Goal: Find specific page/section: Find specific page/section

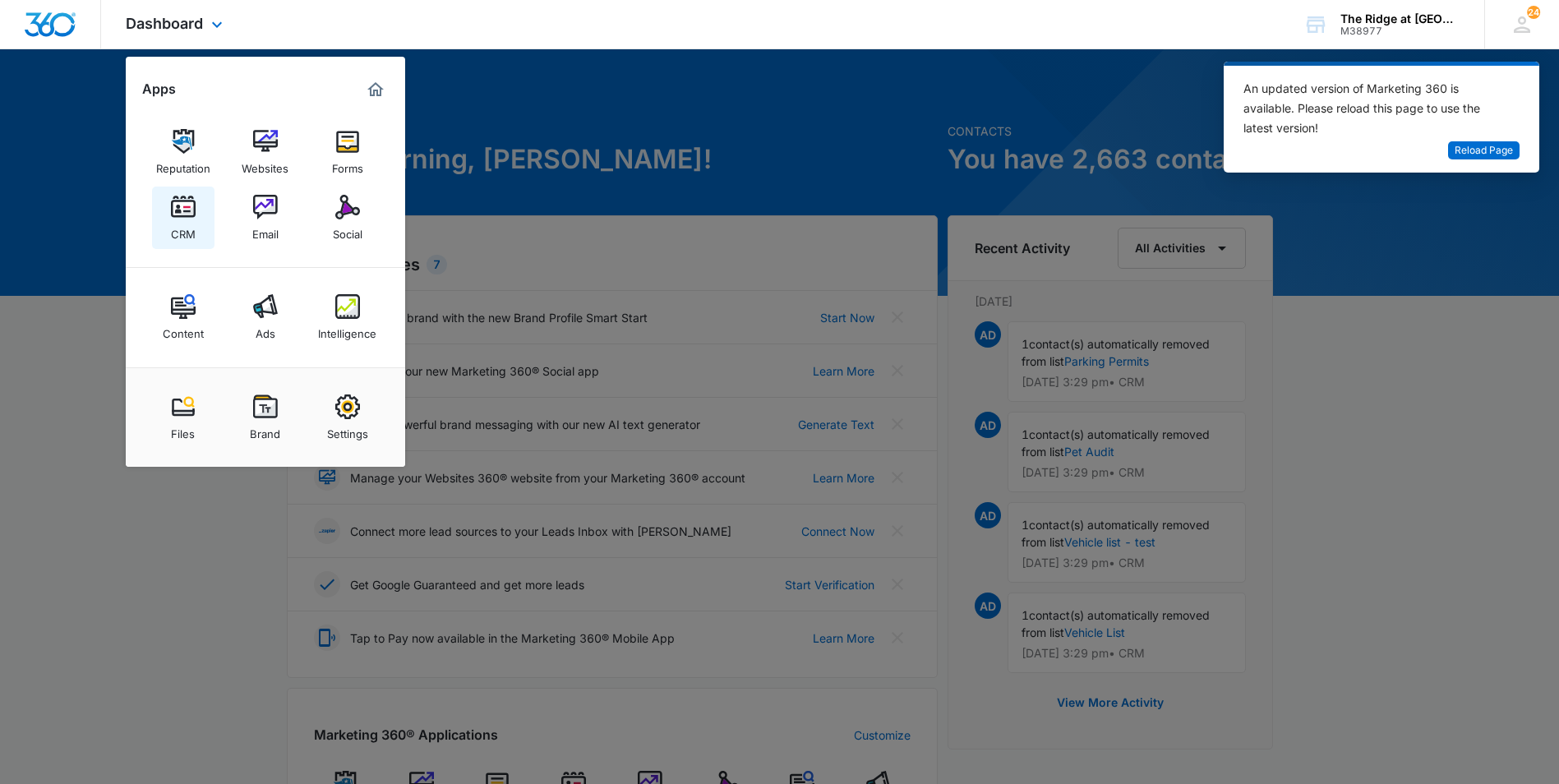
click at [186, 218] on img at bounding box center [183, 207] width 24 height 24
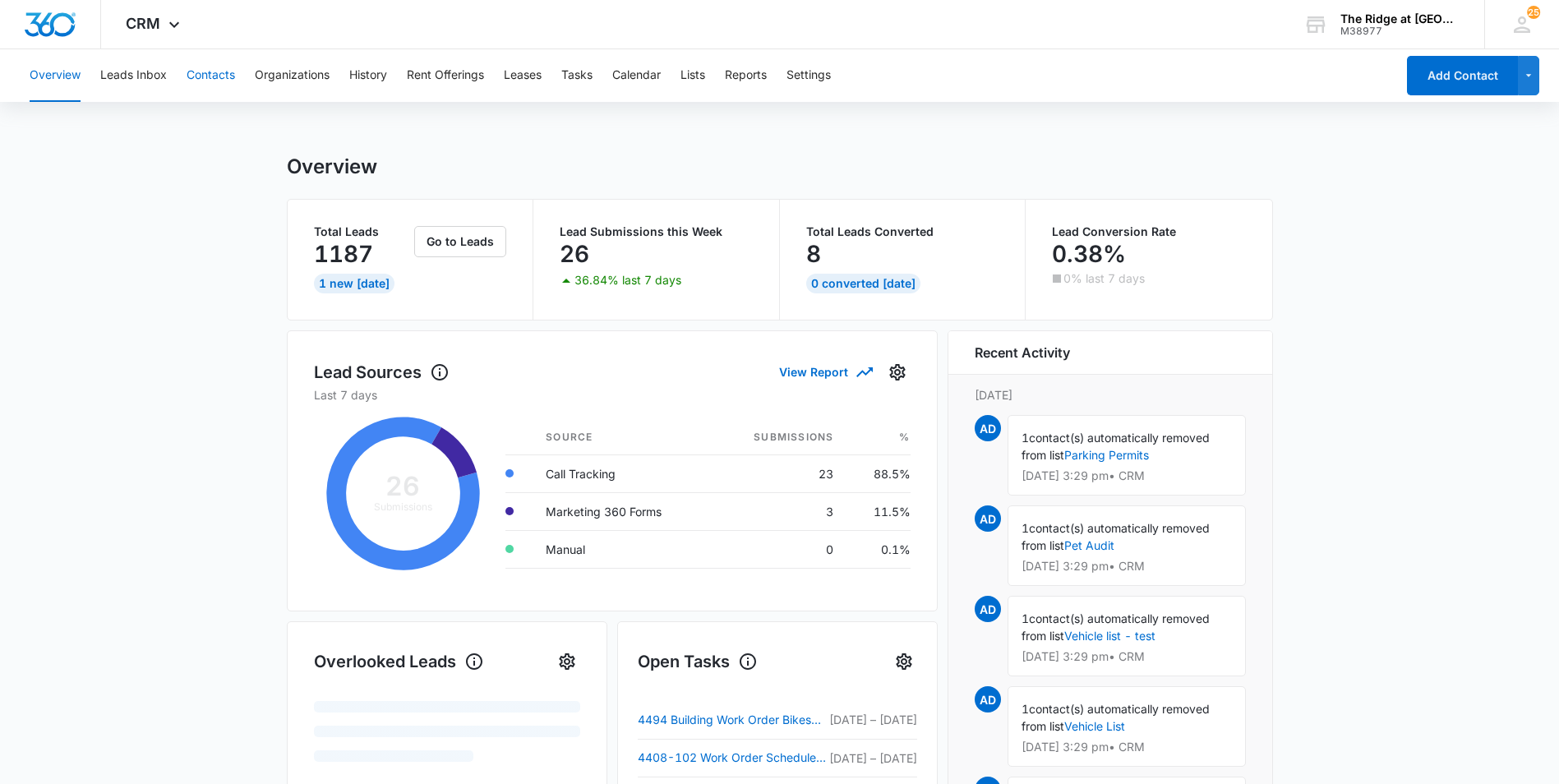
click at [211, 81] on button "Contacts" at bounding box center [211, 76] width 48 height 52
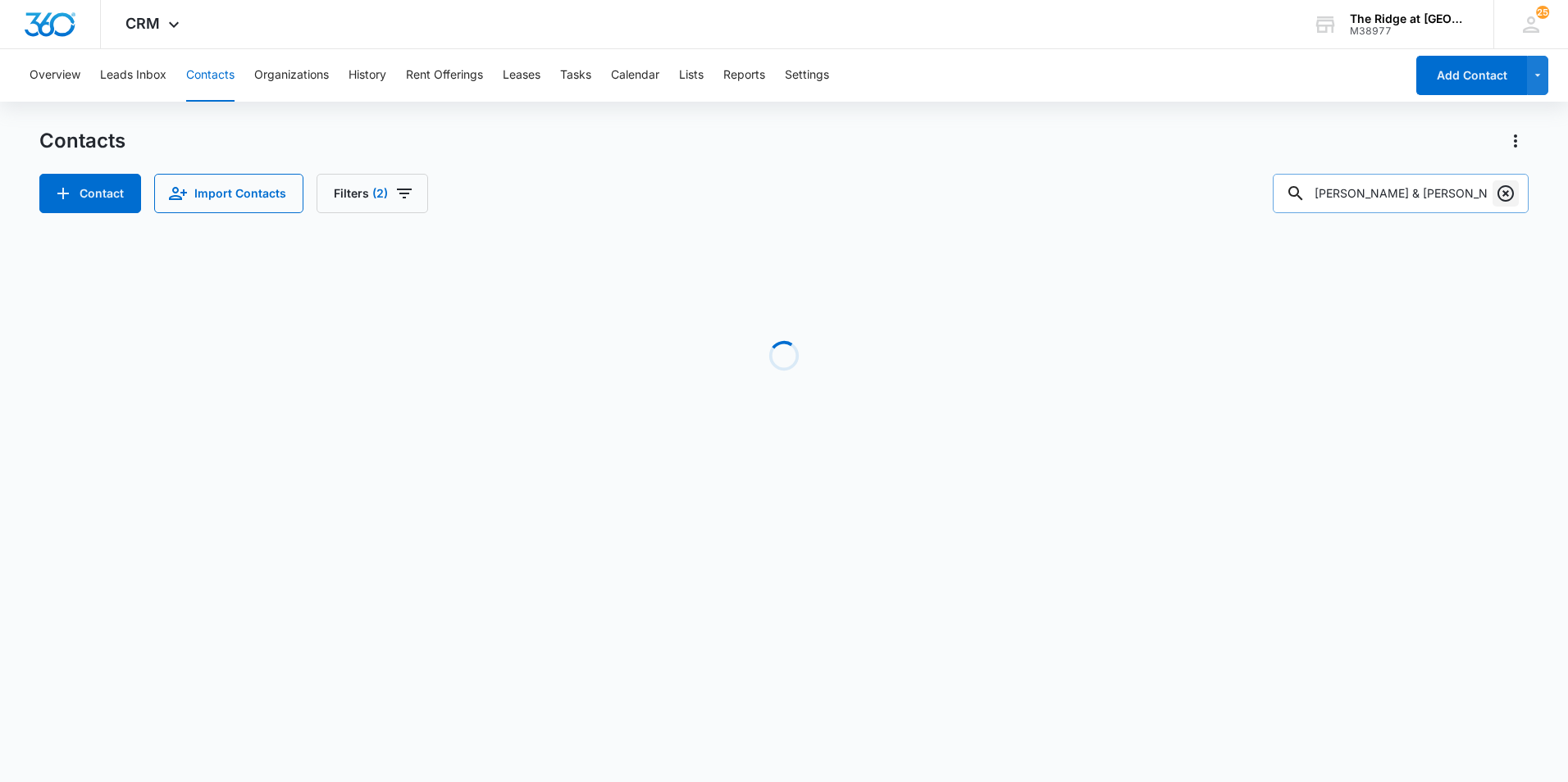
click at [1502, 192] on icon "Clear" at bounding box center [1505, 192] width 20 height 20
type input "nathan"
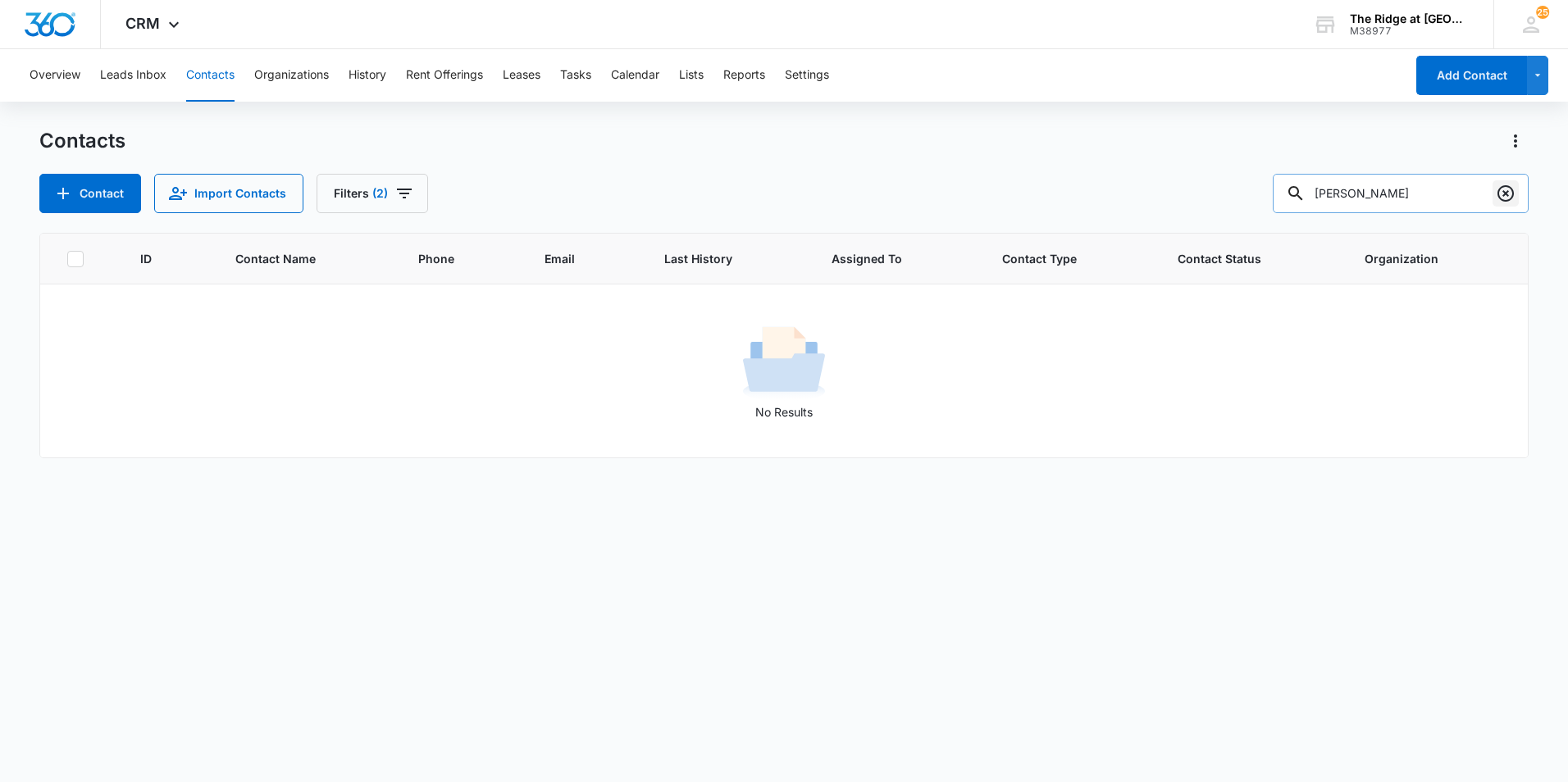
click at [1509, 194] on icon "Clear" at bounding box center [1505, 192] width 20 height 20
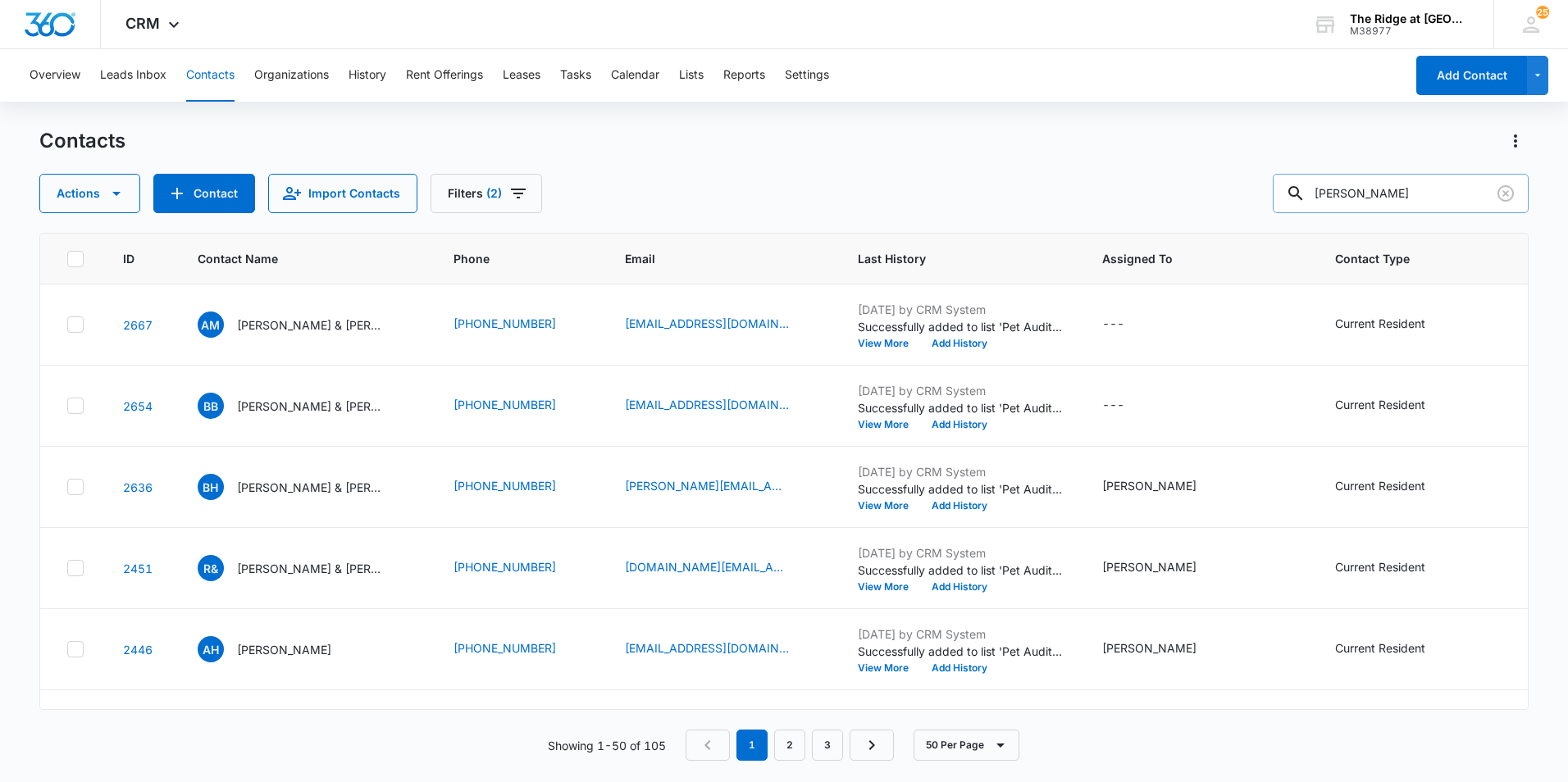
type input "hernan"
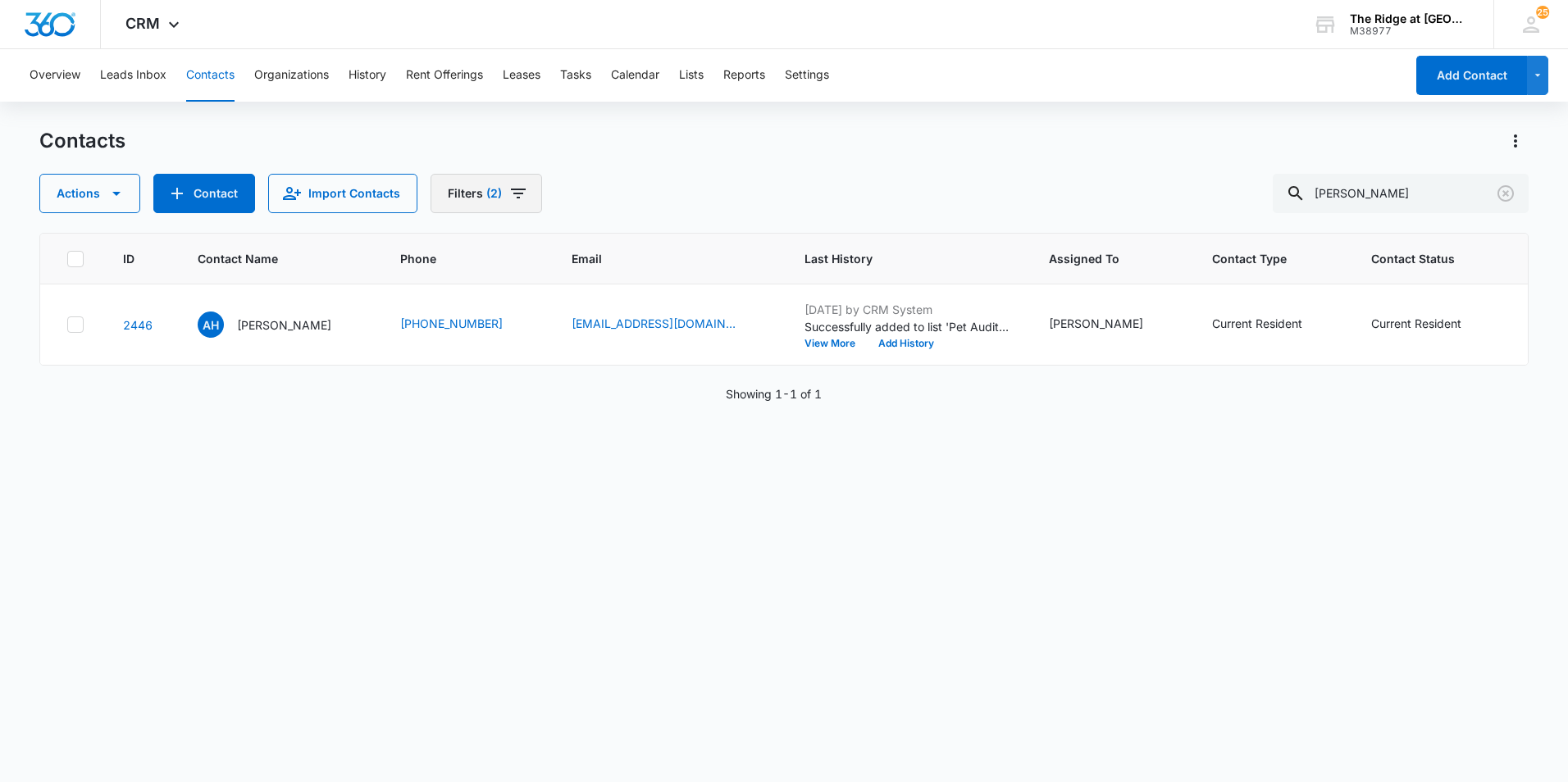
click at [513, 188] on icon "Filters" at bounding box center [518, 192] width 20 height 20
click at [631, 471] on icon "Show Custom Filters filters" at bounding box center [622, 466] width 20 height 20
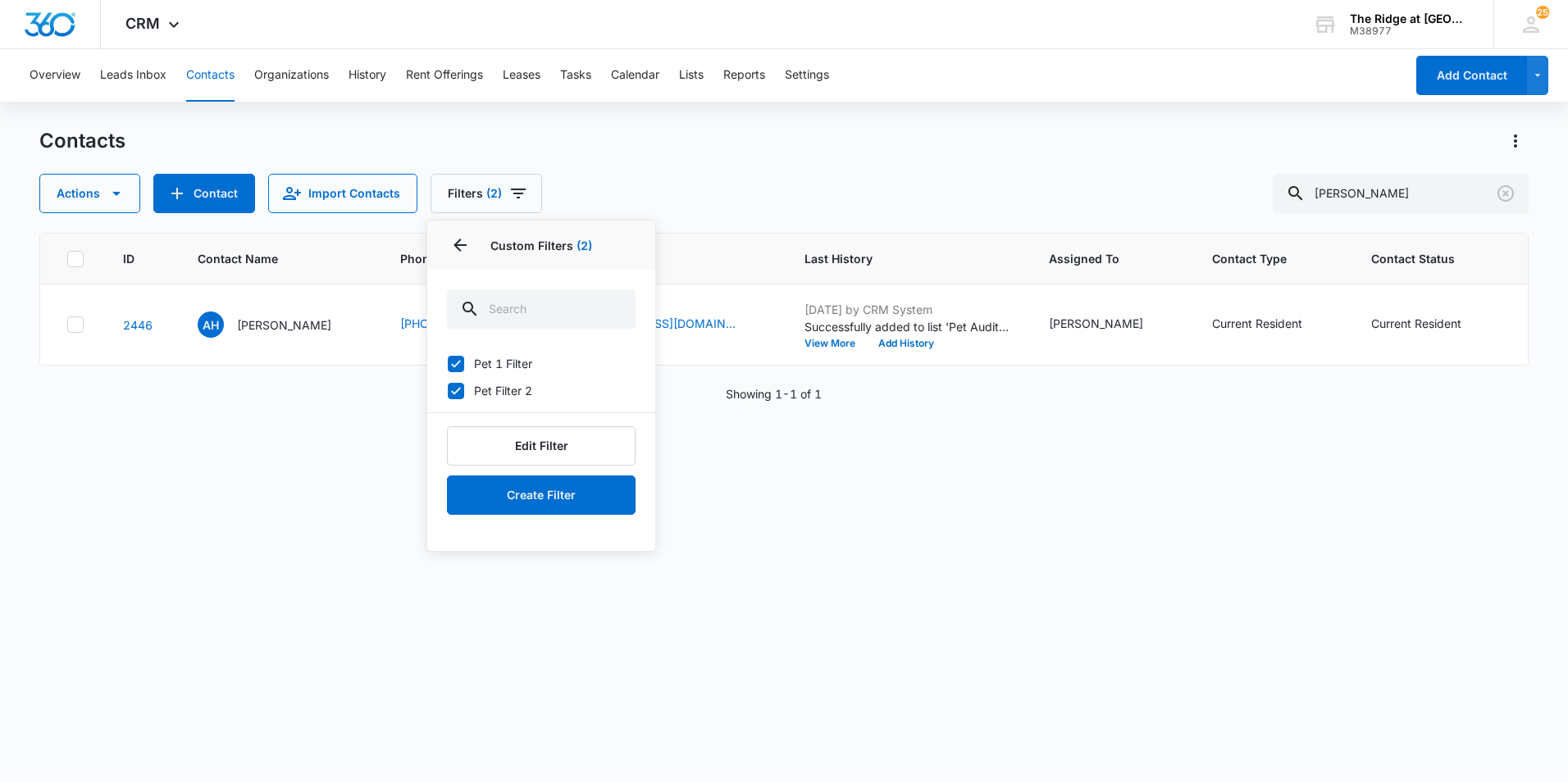
click at [452, 362] on icon at bounding box center [456, 364] width 15 height 15
click at [447, 364] on input "Pet 1 Filter" at bounding box center [446, 364] width 1 height 1
checkbox input "false"
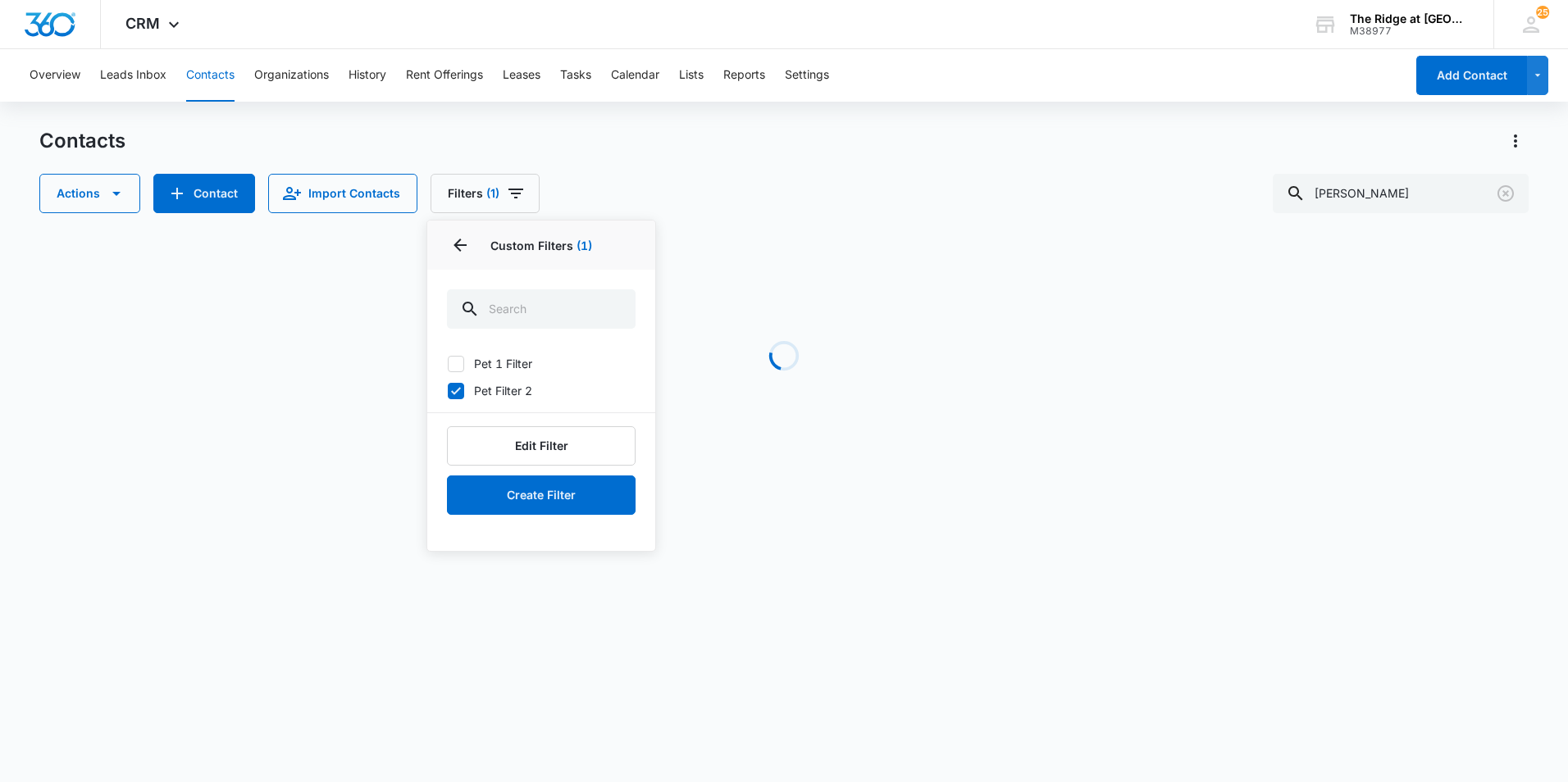
click at [459, 385] on icon at bounding box center [456, 391] width 15 height 15
click at [447, 391] on input "Pet Filter 2" at bounding box center [446, 391] width 1 height 1
checkbox input "false"
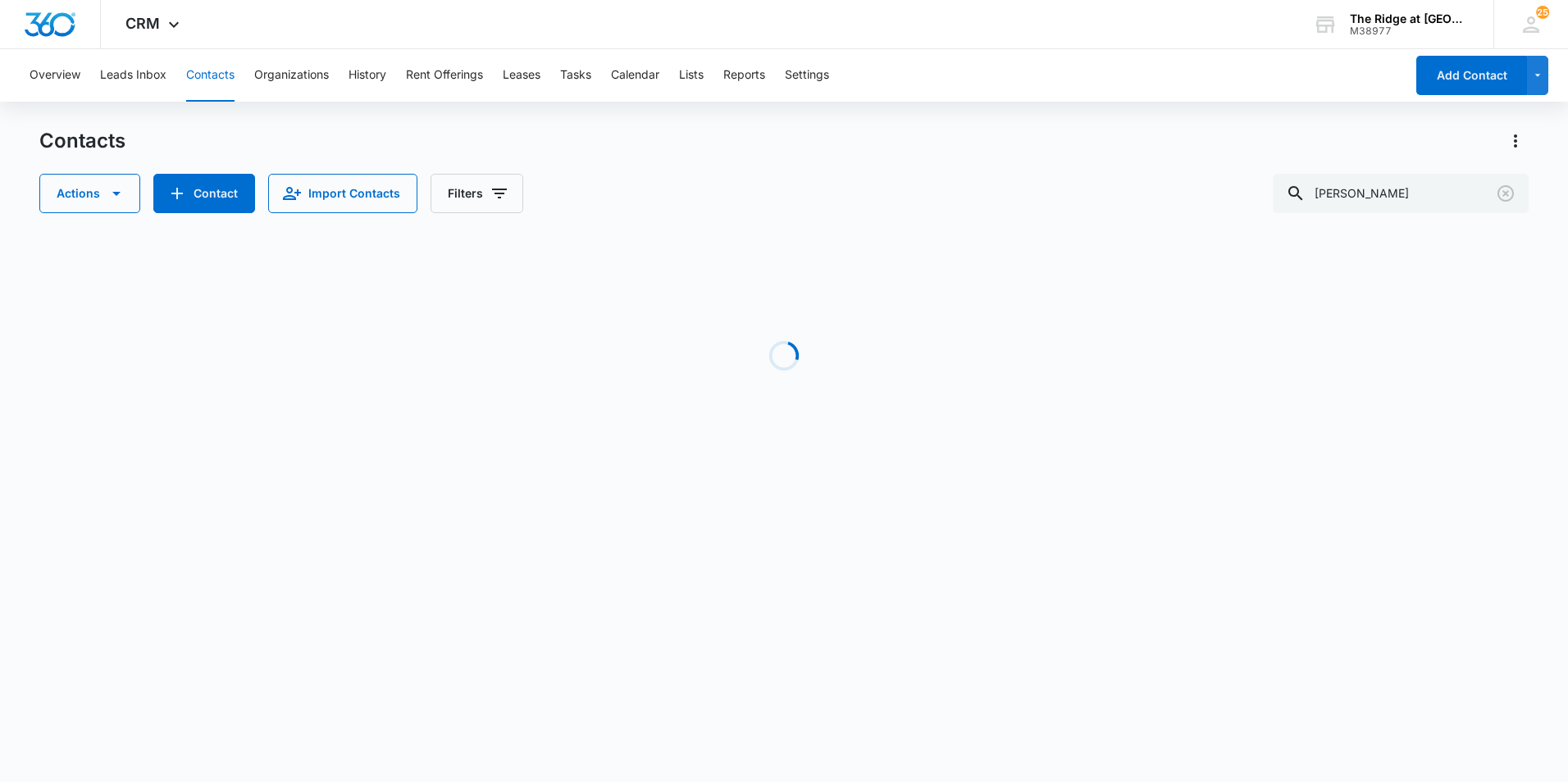
click at [852, 537] on body "CRM Apps Reputation Websites Forms CRM Email Social Content Ads Intelligence Fi…" at bounding box center [784, 391] width 1568 height 782
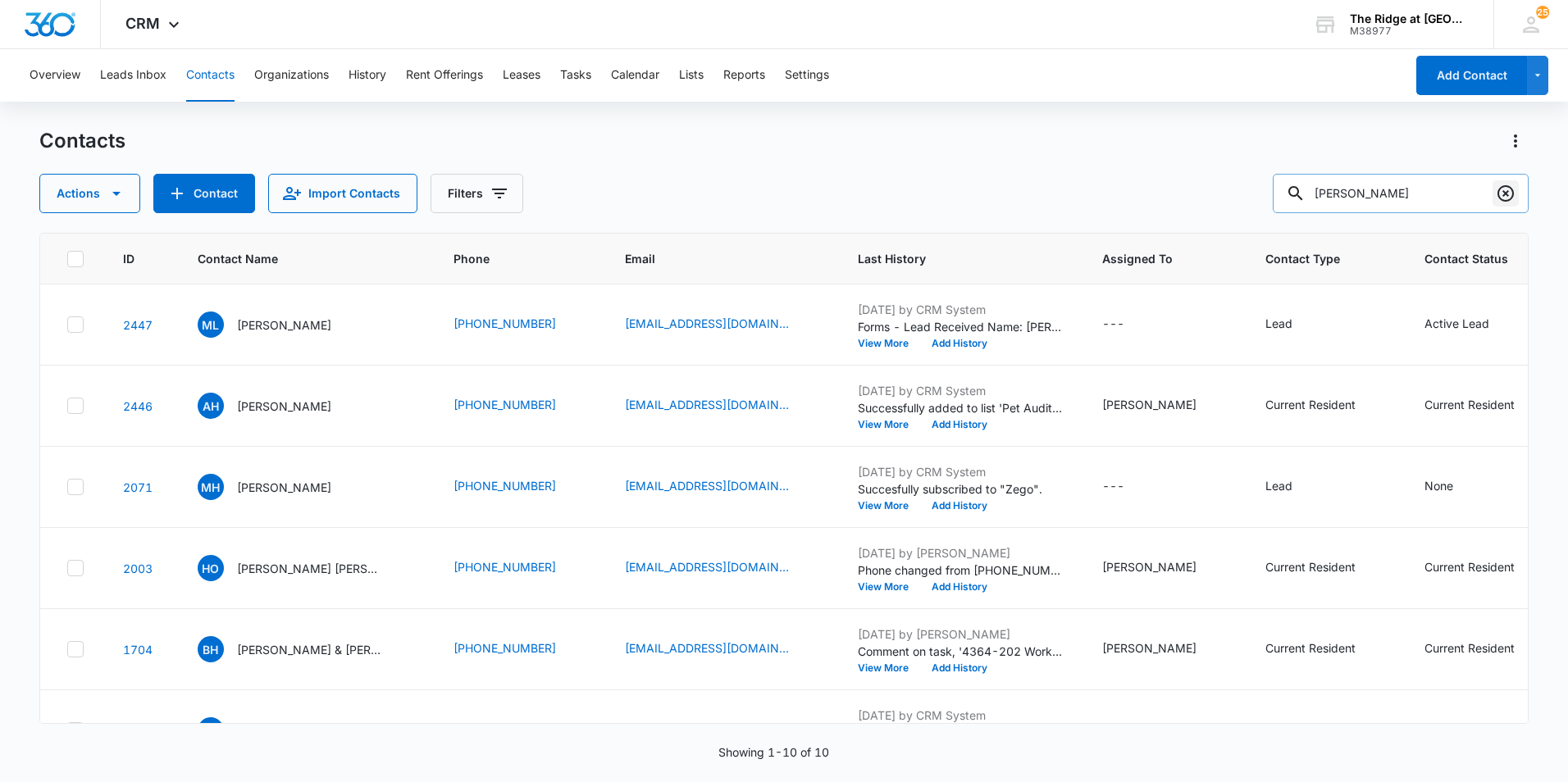
click at [1518, 194] on button "Clear" at bounding box center [1506, 193] width 26 height 26
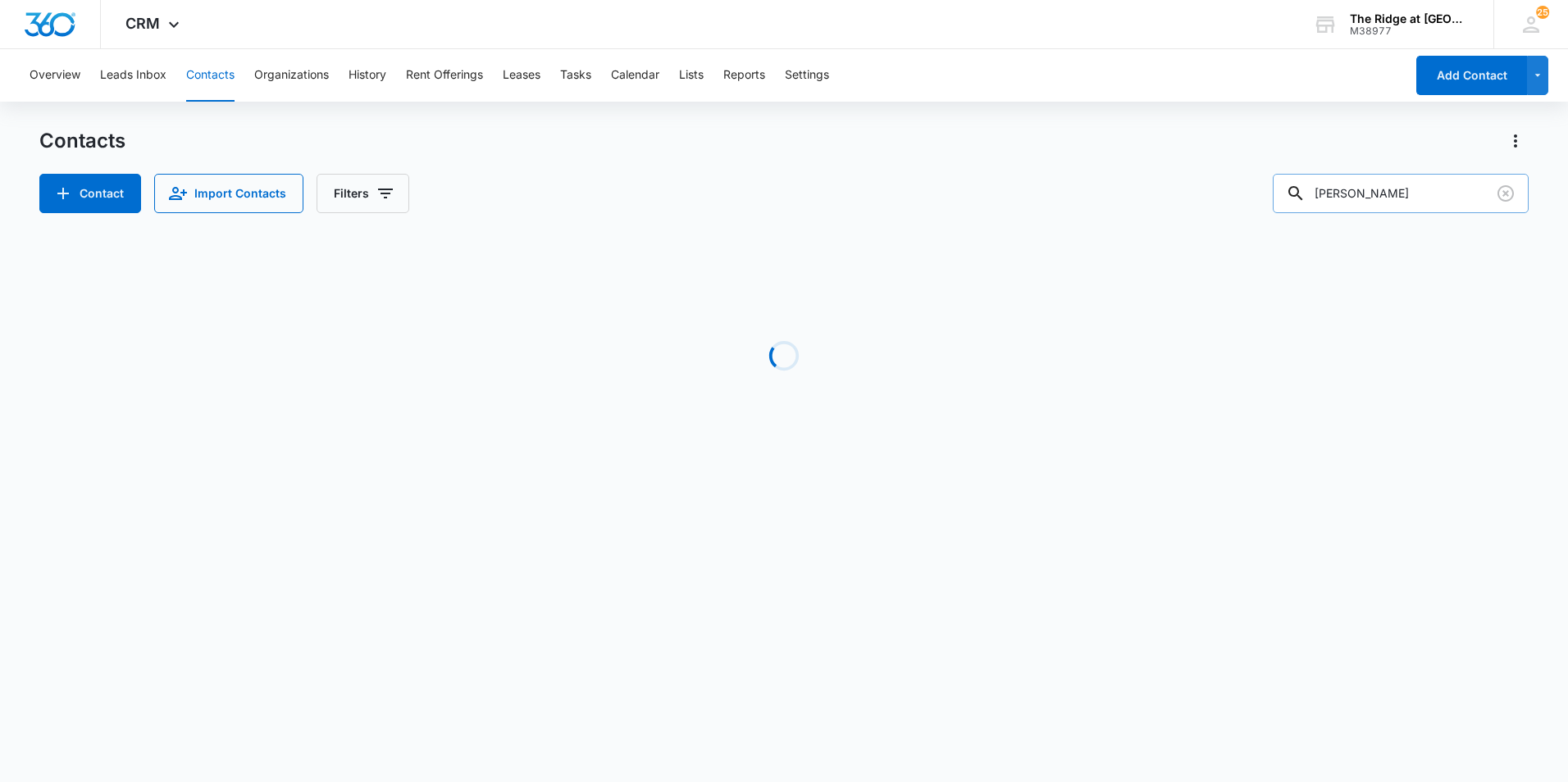
type input "nathan"
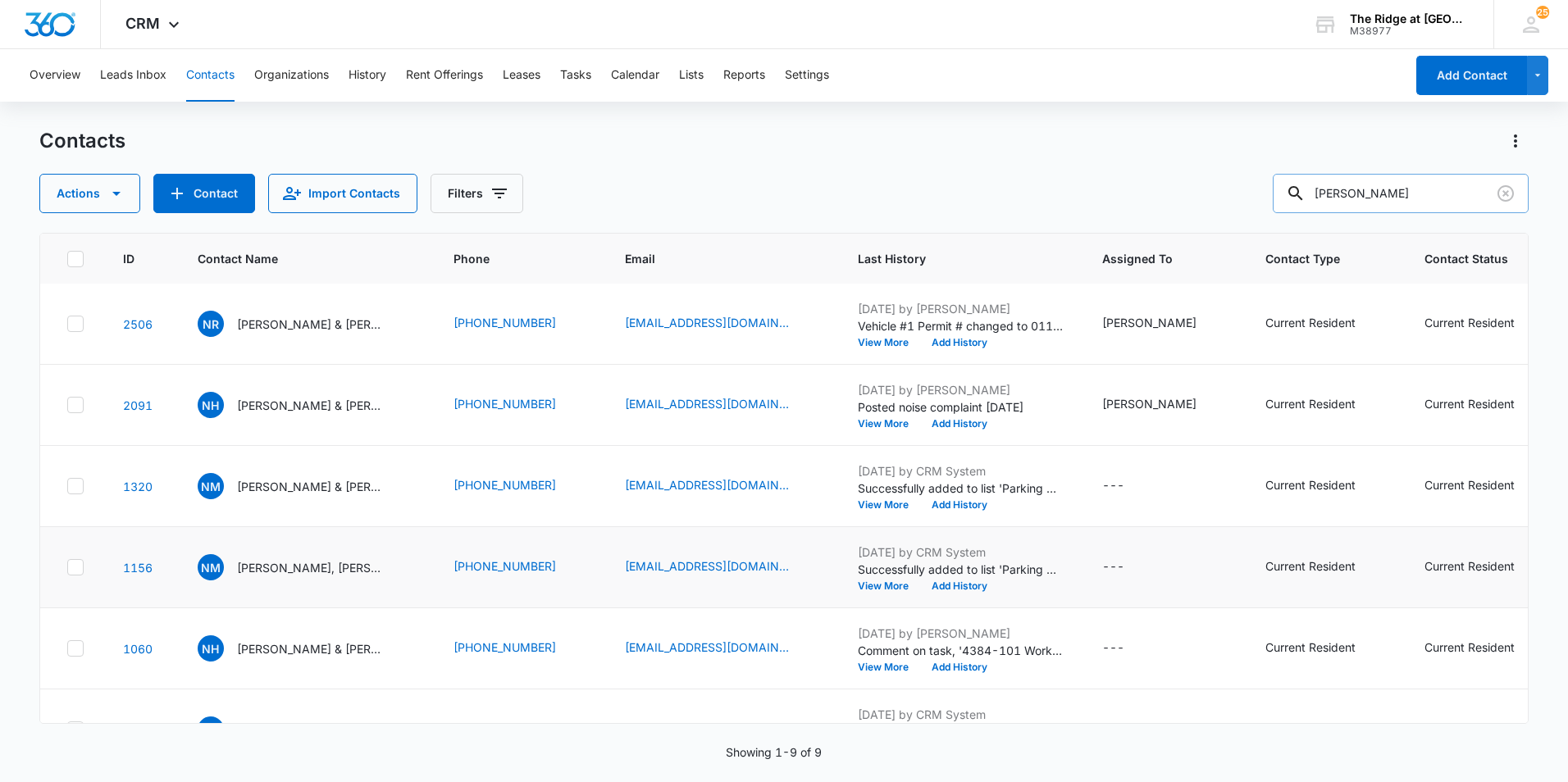
scroll to position [164, 0]
click at [326, 563] on p "Nathan Hernandez & Ricardo Hernandez" at bounding box center [311, 566] width 148 height 18
